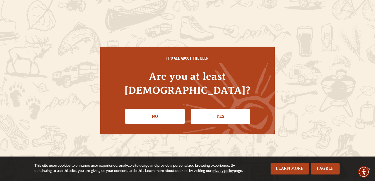
click at [235, 112] on link "Yes" at bounding box center [219, 116] width 59 height 15
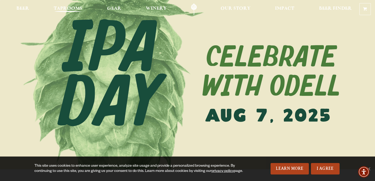
click at [67, 9] on span "Taprooms" at bounding box center [68, 9] width 29 height 4
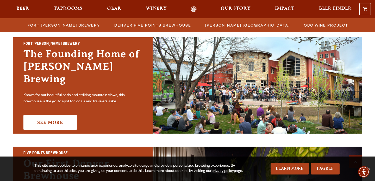
scroll to position [159, 0]
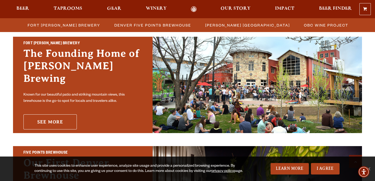
click at [55, 116] on link "See More" at bounding box center [49, 121] width 53 height 15
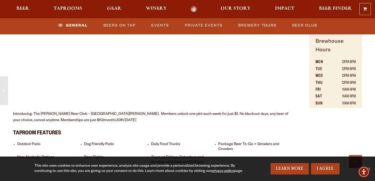
scroll to position [334, 0]
